Goal: Transaction & Acquisition: Purchase product/service

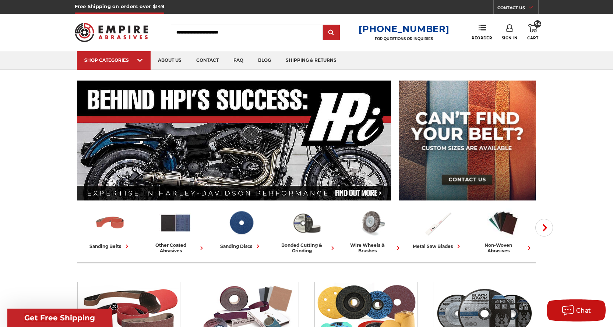
click at [226, 28] on input "Search" at bounding box center [247, 32] width 152 height 15
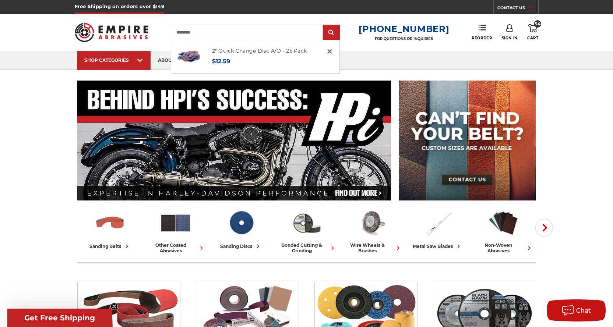
type input "*********"
click at [324, 25] on input "submit" at bounding box center [331, 32] width 15 height 15
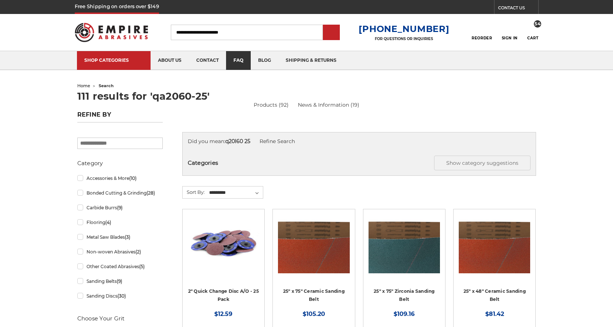
click at [241, 57] on link "faq" at bounding box center [238, 60] width 25 height 19
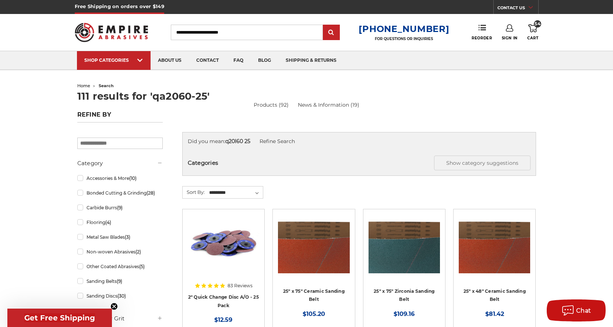
click at [220, 255] on img at bounding box center [223, 244] width 71 height 59
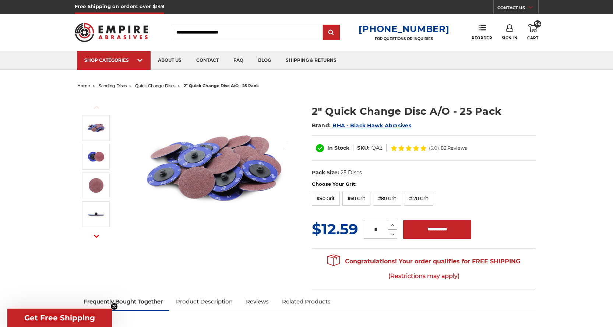
click at [390, 226] on icon at bounding box center [393, 225] width 6 height 7
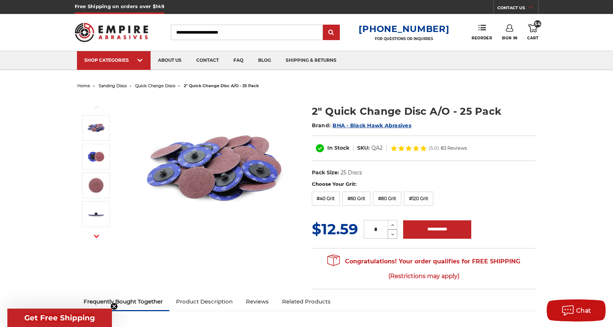
click at [392, 232] on icon at bounding box center [393, 234] width 6 height 7
type input "*"
click at [440, 227] on input "**********" at bounding box center [437, 229] width 68 height 18
drag, startPoint x: 256, startPoint y: 36, endPoint x: 159, endPoint y: 28, distance: 97.1
click at [159, 28] on div "Toggle menu Menu Search [PHONE_NUMBER] FOR QUESTIONS OR INQUIRIES Phone Reorder…" at bounding box center [307, 32] width 464 height 37
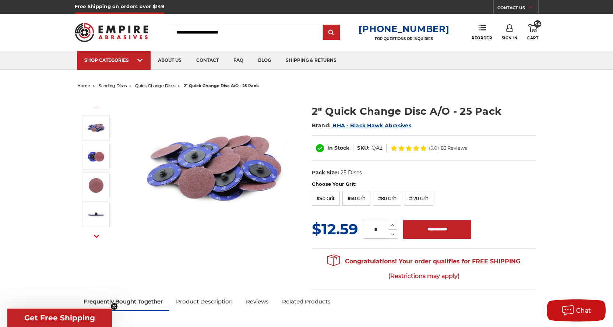
click at [221, 28] on input "Search" at bounding box center [247, 32] width 152 height 15
type input "**********"
click at [324, 25] on input "submit" at bounding box center [331, 32] width 15 height 15
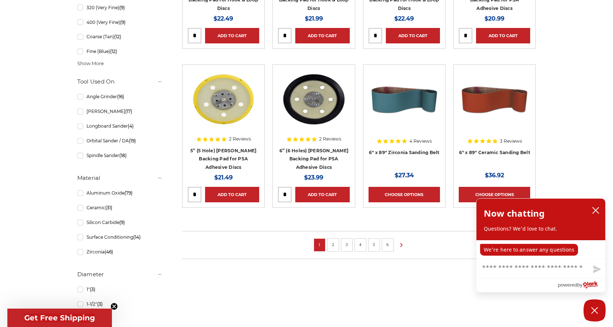
scroll to position [478, 0]
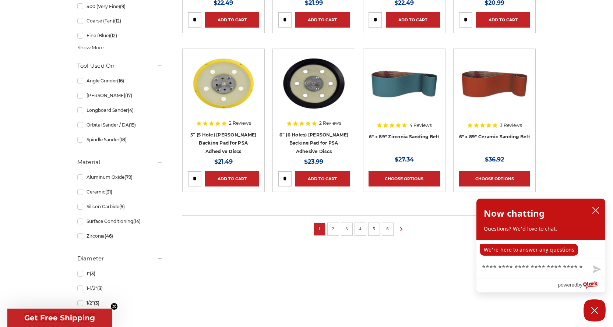
click at [333, 229] on link "2" at bounding box center [332, 229] width 7 height 8
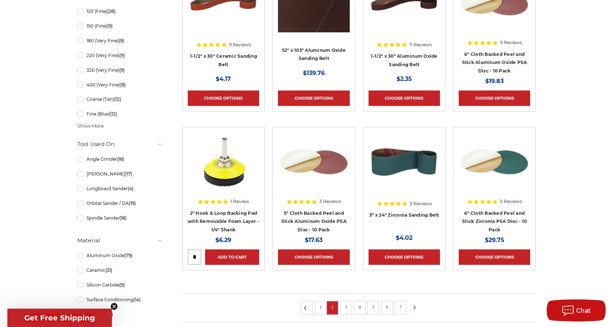
scroll to position [405, 0]
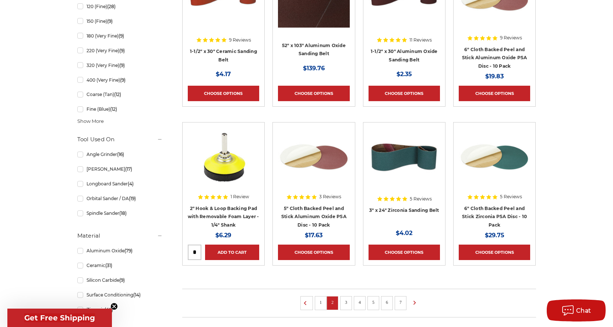
click at [347, 306] on li "3" at bounding box center [346, 303] width 12 height 14
click at [348, 306] on li "3" at bounding box center [346, 303] width 12 height 14
click at [415, 304] on icon at bounding box center [414, 303] width 9 height 8
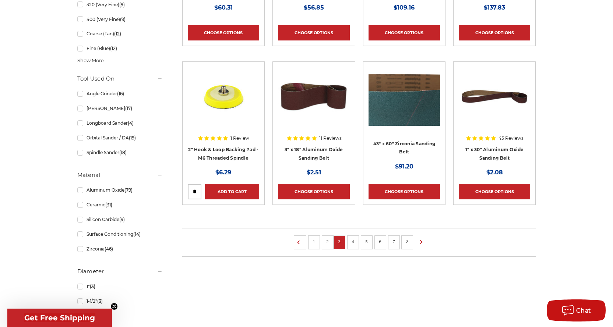
scroll to position [478, 0]
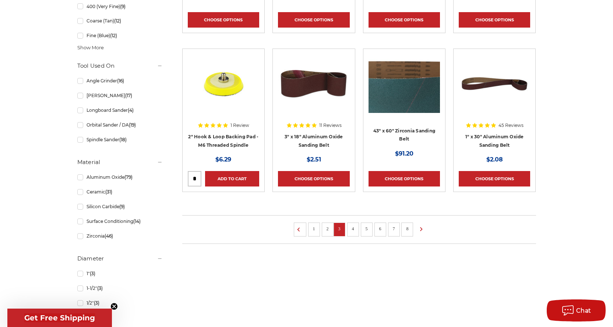
click at [355, 234] on li "4" at bounding box center [353, 230] width 12 height 14
click at [353, 230] on link "4" at bounding box center [352, 229] width 7 height 8
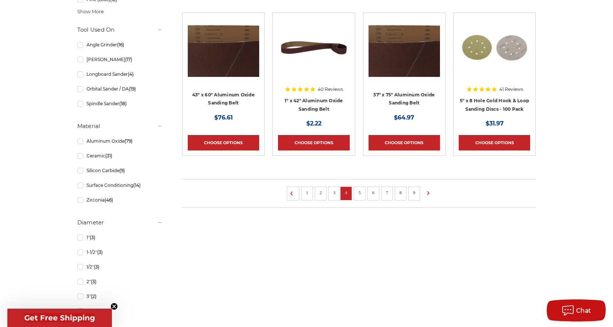
scroll to position [515, 0]
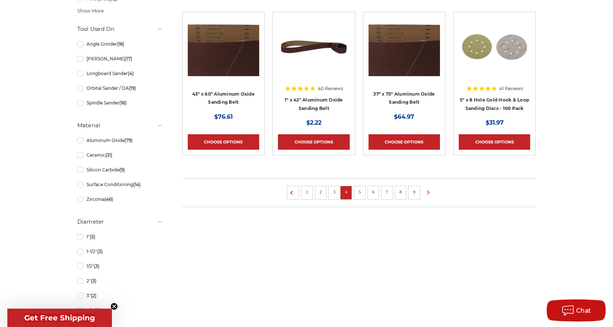
click at [363, 196] on li "5" at bounding box center [360, 193] width 12 height 14
click at [428, 191] on icon at bounding box center [428, 192] width 9 height 8
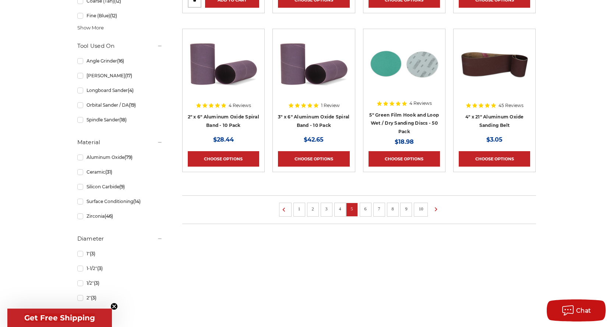
scroll to position [515, 0]
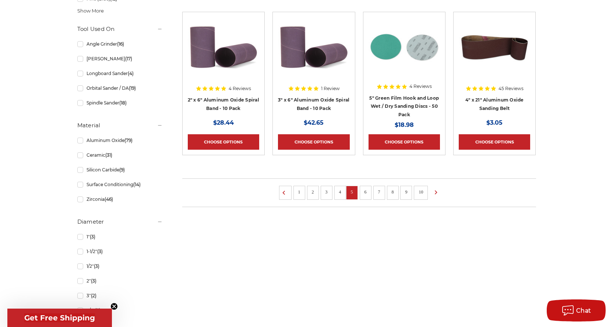
click at [369, 194] on link "6" at bounding box center [365, 192] width 7 height 8
